Goal: Task Accomplishment & Management: Use online tool/utility

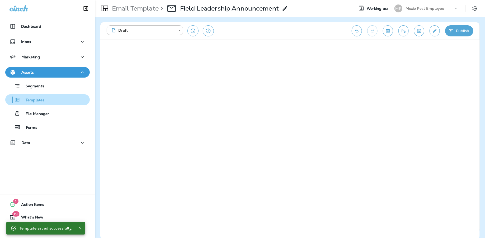
click at [45, 98] on div "Templates" at bounding box center [47, 100] width 80 height 8
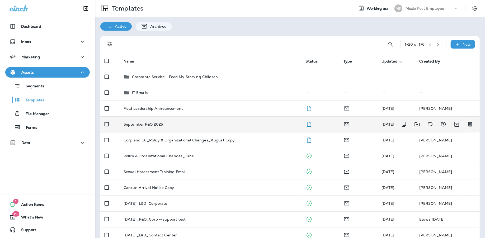
click at [152, 123] on p "September P&O 2025" at bounding box center [144, 124] width 40 height 4
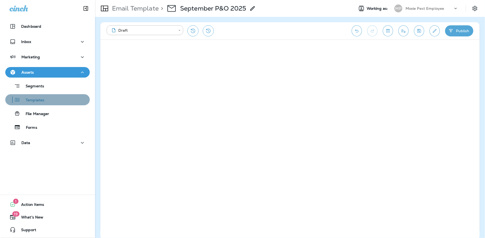
click at [41, 99] on p "Templates" at bounding box center [32, 100] width 24 height 5
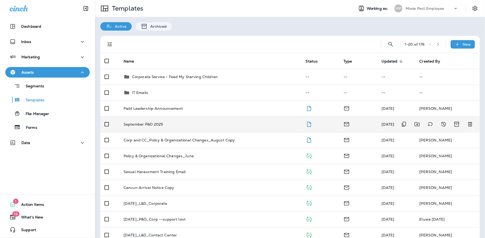
click at [140, 124] on p "September P&O 2025" at bounding box center [144, 124] width 40 height 4
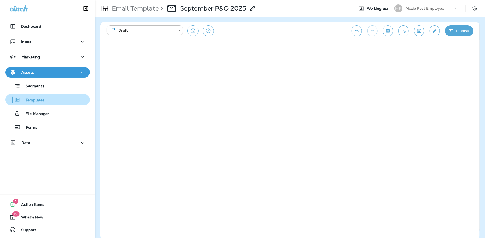
click at [31, 98] on p "Templates" at bounding box center [32, 100] width 24 height 5
